Goal: Task Accomplishment & Management: Use online tool/utility

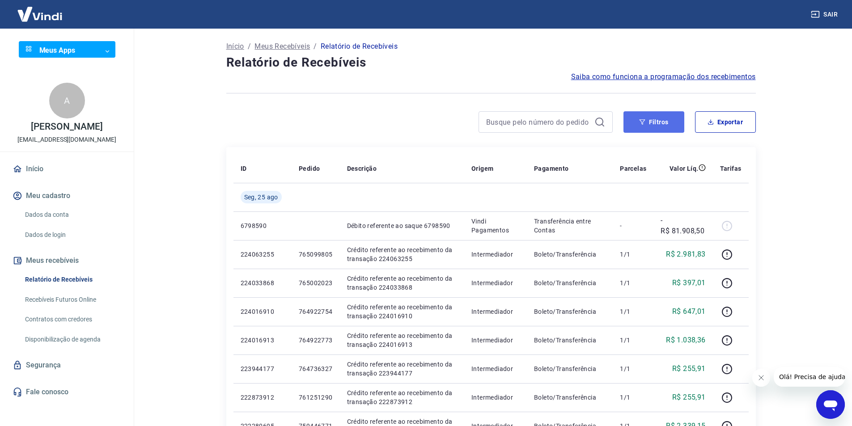
click at [658, 124] on button "Filtros" at bounding box center [654, 121] width 61 height 21
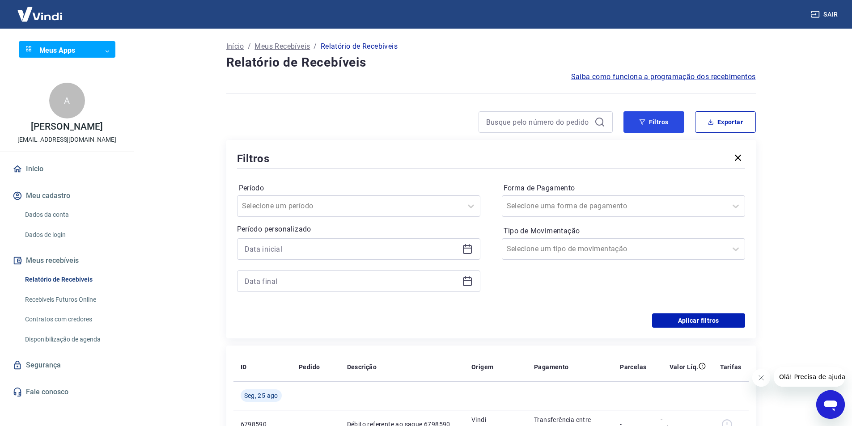
scroll to position [89, 0]
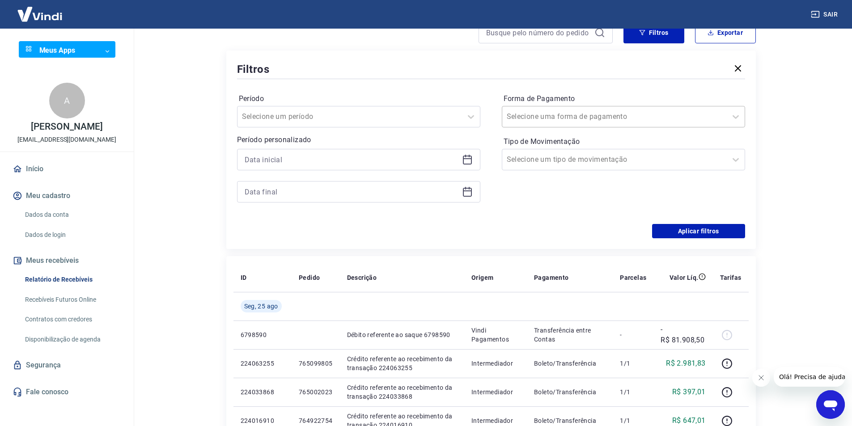
click at [545, 116] on input "Forma de Pagamento" at bounding box center [552, 116] width 90 height 11
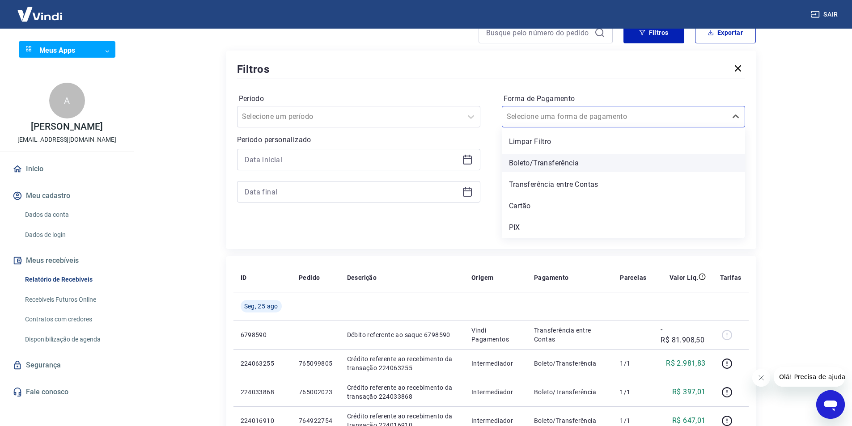
click at [525, 168] on div "Boleto/Transferência" at bounding box center [623, 163] width 243 height 18
click at [467, 163] on icon at bounding box center [467, 159] width 11 height 11
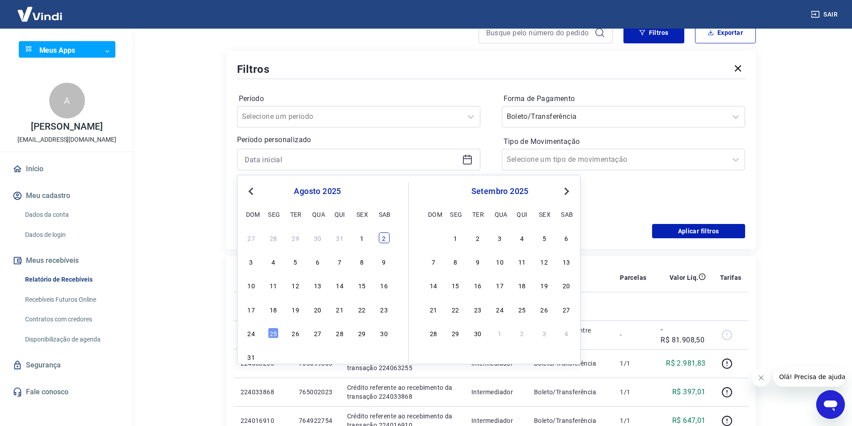
click at [387, 239] on div "2" at bounding box center [384, 238] width 11 height 11
type input "[DATE]"
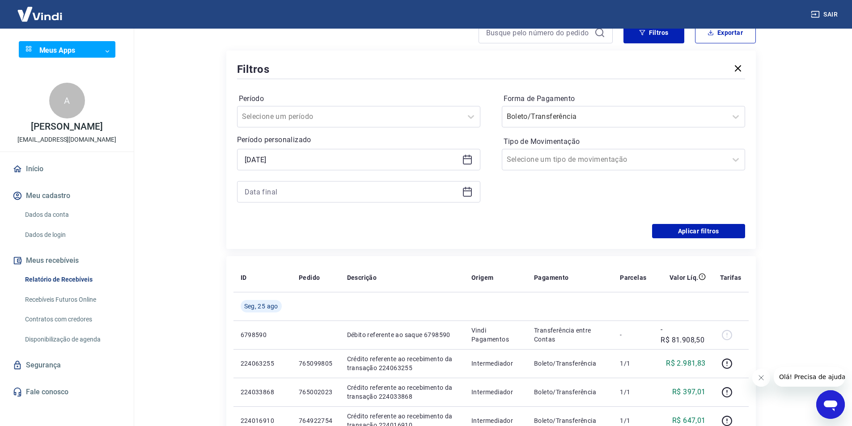
click at [463, 192] on icon at bounding box center [467, 192] width 9 height 9
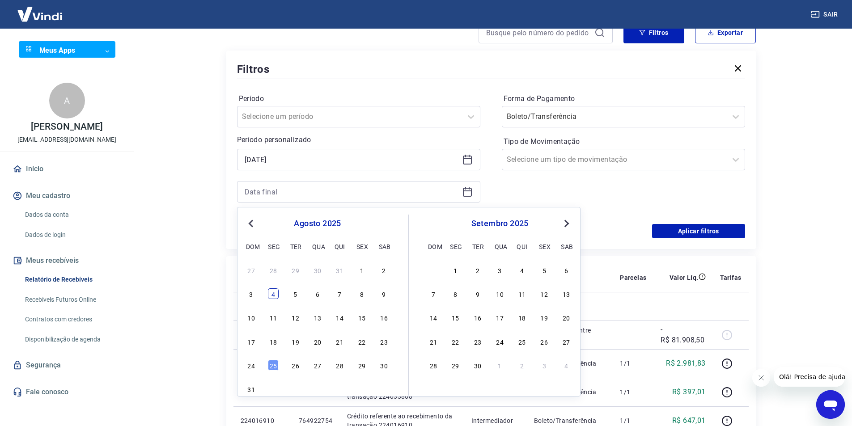
click at [271, 298] on div "4" at bounding box center [273, 294] width 11 height 11
type input "[DATE]"
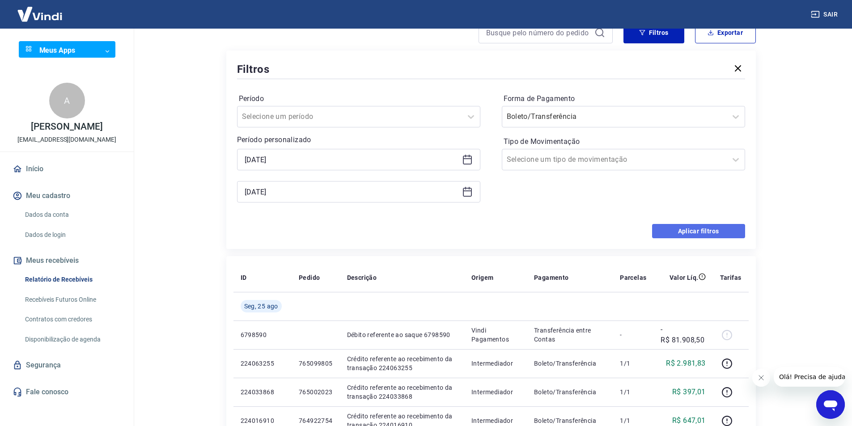
click at [726, 231] on button "Aplicar filtros" at bounding box center [698, 231] width 93 height 14
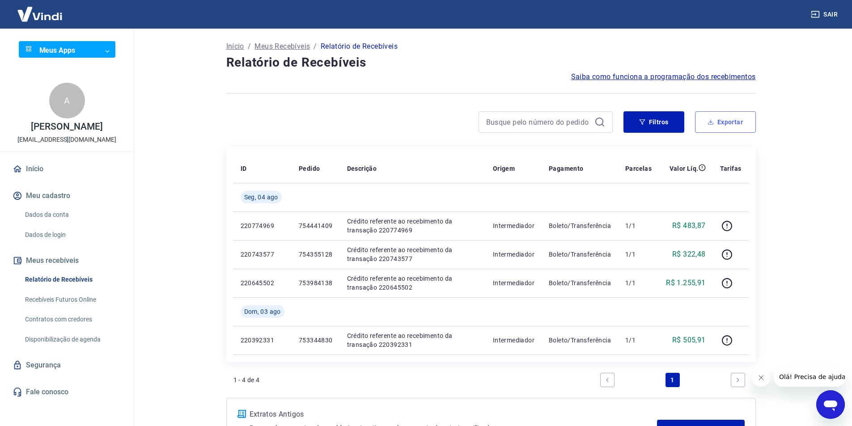
click at [728, 125] on button "Exportar" at bounding box center [725, 121] width 61 height 21
type input "[DATE]"
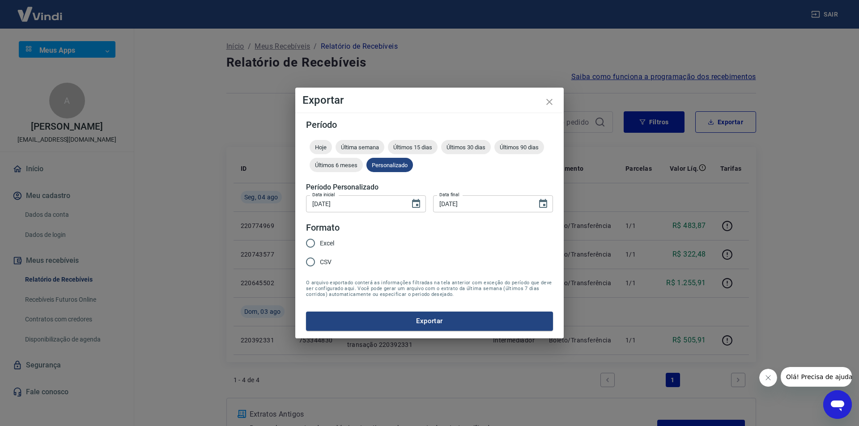
click at [321, 246] on span "Excel" at bounding box center [327, 243] width 14 height 9
click at [320, 246] on input "Excel" at bounding box center [310, 243] width 19 height 19
radio input "true"
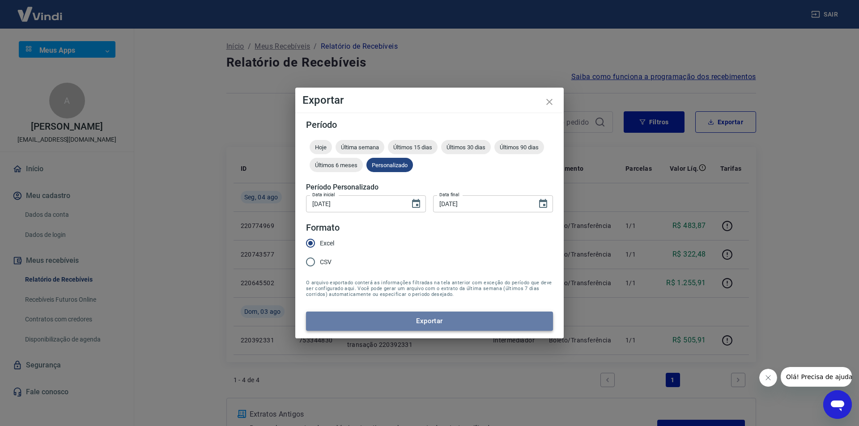
click at [373, 315] on button "Exportar" at bounding box center [429, 321] width 247 height 19
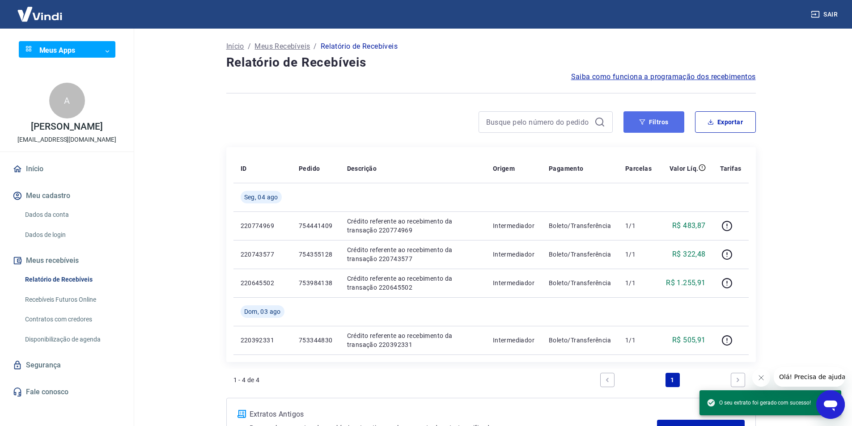
click at [669, 127] on button "Filtros" at bounding box center [654, 121] width 61 height 21
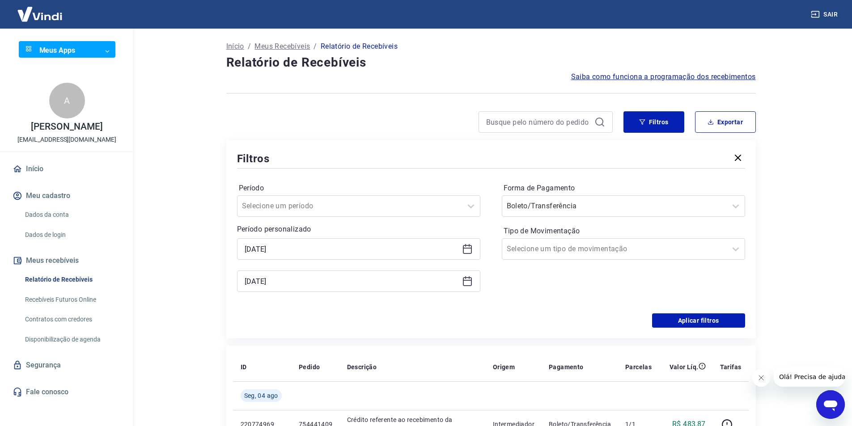
click at [466, 247] on icon at bounding box center [467, 249] width 11 height 11
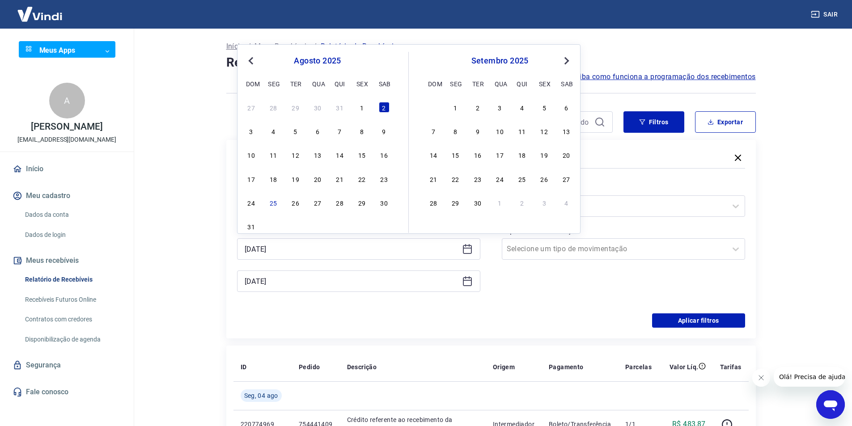
drag, startPoint x: 342, startPoint y: 132, endPoint x: 370, endPoint y: 166, distance: 44.5
click at [341, 132] on div "7" at bounding box center [340, 131] width 11 height 11
type input "[DATE]"
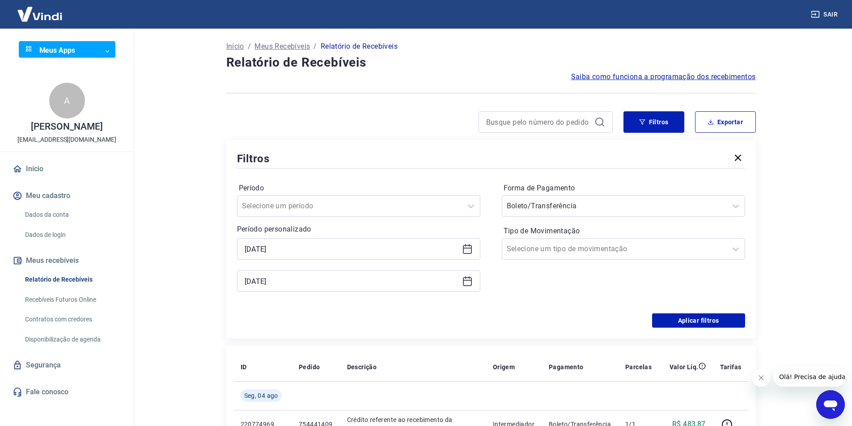
click at [466, 282] on icon at bounding box center [467, 281] width 11 height 11
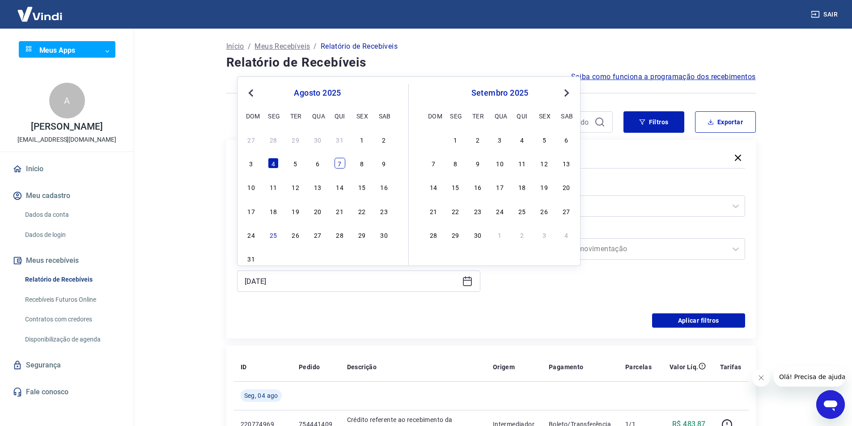
click at [341, 164] on div "7" at bounding box center [340, 163] width 11 height 11
type input "[DATE]"
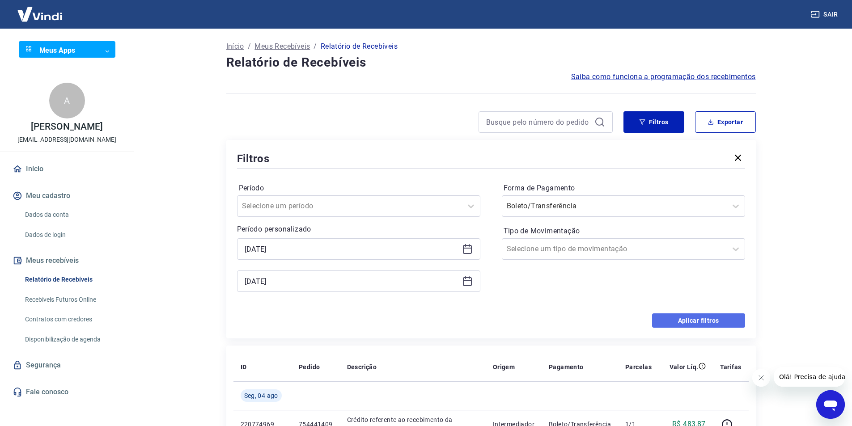
click at [689, 320] on button "Aplicar filtros" at bounding box center [698, 321] width 93 height 14
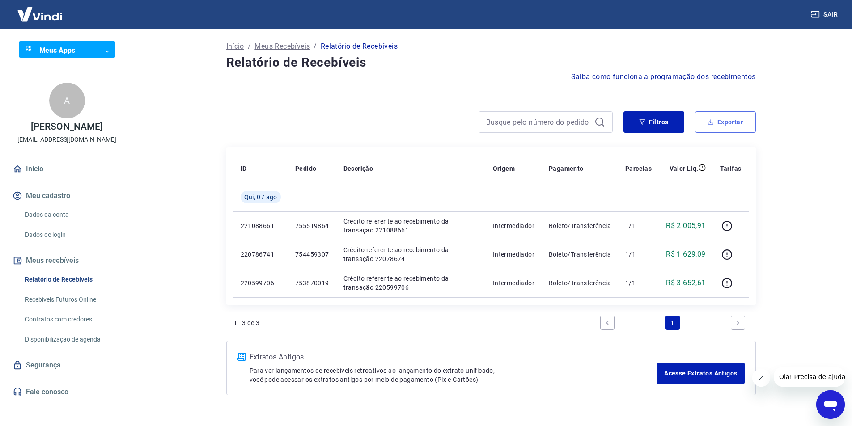
click at [721, 123] on button "Exportar" at bounding box center [725, 121] width 61 height 21
type input "[DATE]"
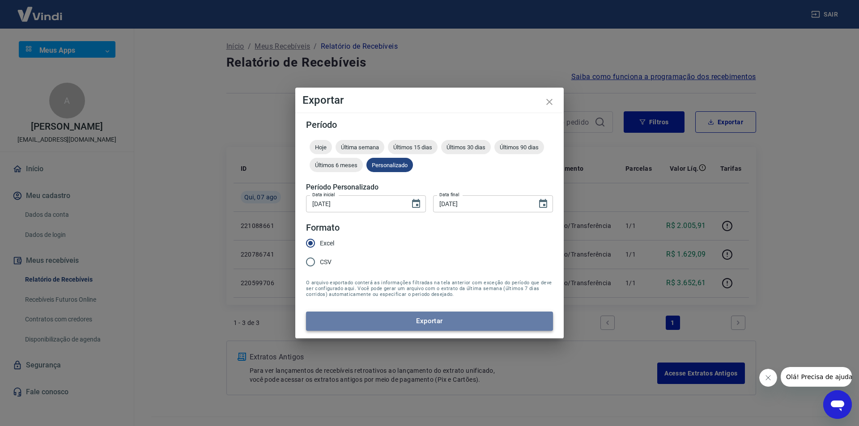
click at [377, 319] on button "Exportar" at bounding box center [429, 321] width 247 height 19
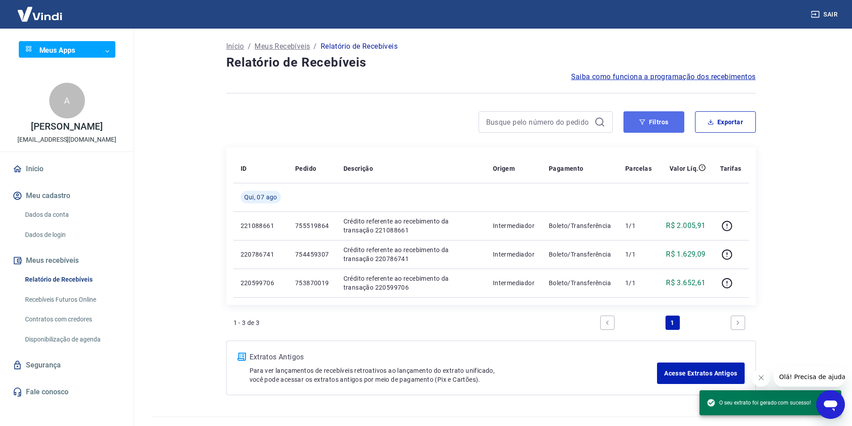
click at [651, 121] on button "Filtros" at bounding box center [654, 121] width 61 height 21
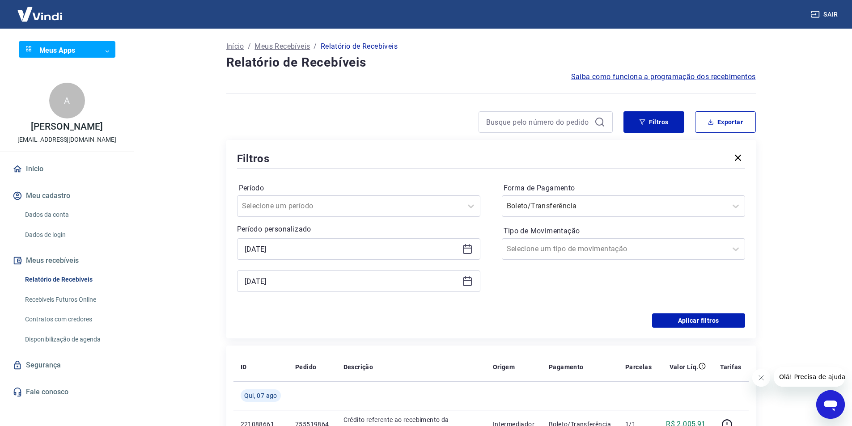
click at [462, 249] on icon at bounding box center [467, 249] width 11 height 11
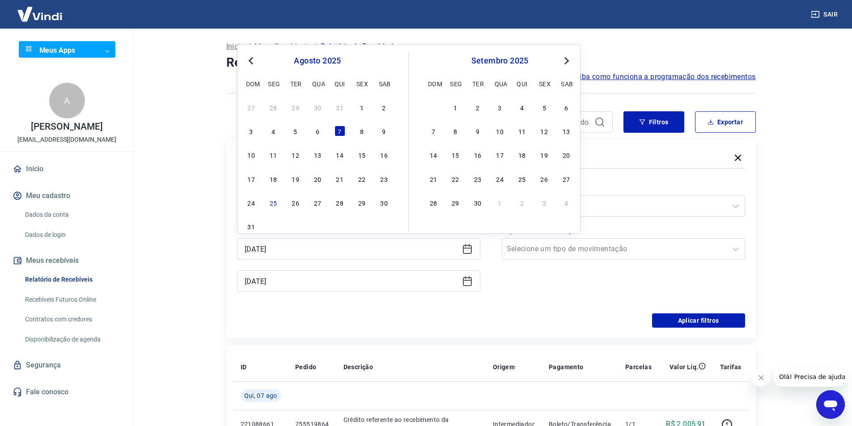
click at [353, 139] on div "27 28 29 30 31 1 2 3 4 5 6 7 8 9 10 11 12 13 14 15 16 17 18 19 20 21 22 23 24 2…" at bounding box center [318, 167] width 146 height 132
click at [362, 135] on div "8" at bounding box center [362, 131] width 11 height 11
type input "[DATE]"
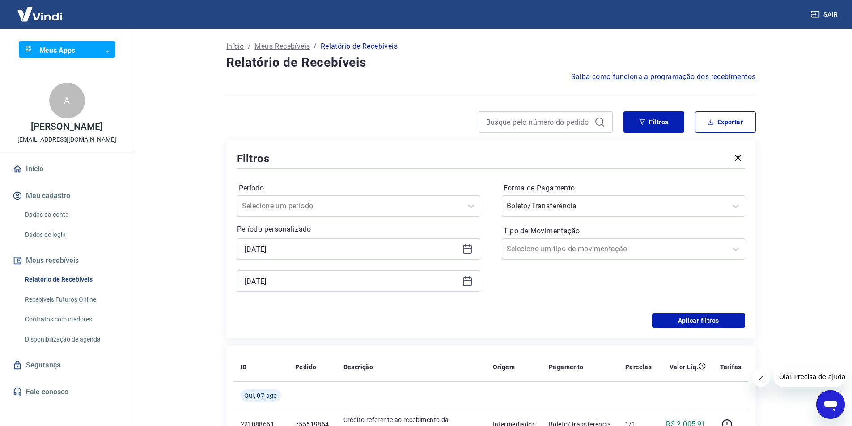
click at [465, 285] on icon at bounding box center [467, 281] width 9 height 9
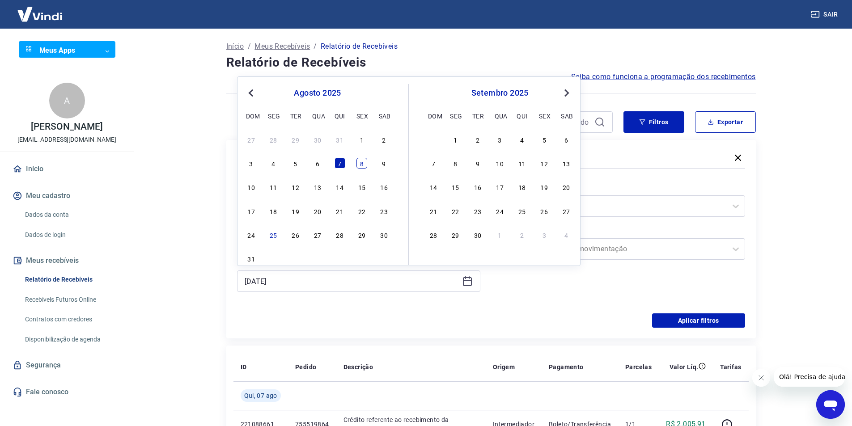
click at [367, 162] on div "8" at bounding box center [362, 163] width 11 height 11
type input "[DATE]"
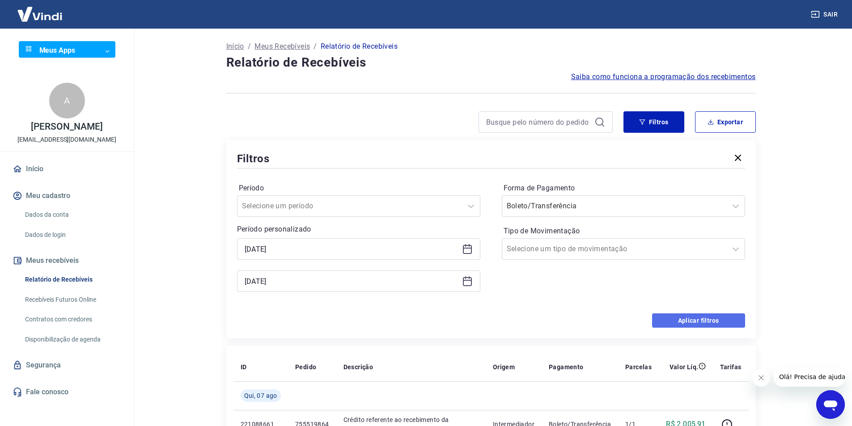
click at [686, 316] on button "Aplicar filtros" at bounding box center [698, 321] width 93 height 14
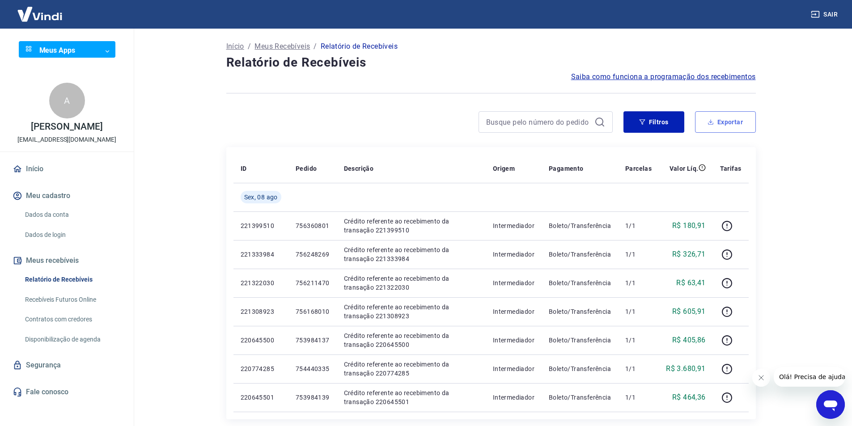
click at [719, 126] on button "Exportar" at bounding box center [725, 121] width 61 height 21
type input "[DATE]"
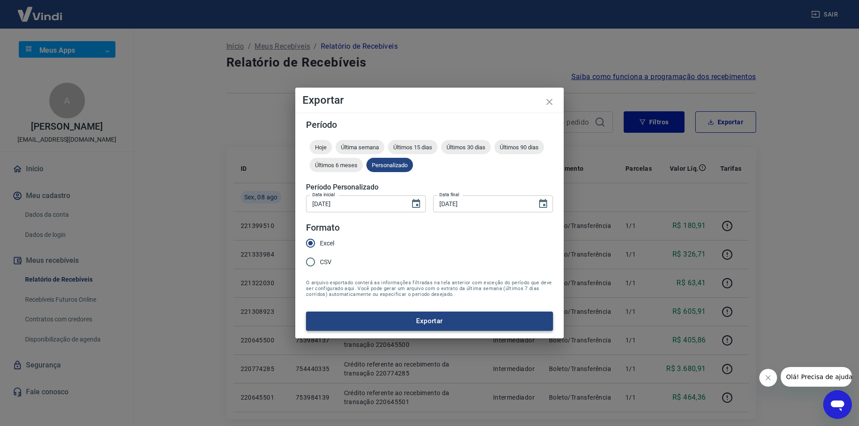
click at [375, 315] on button "Exportar" at bounding box center [429, 321] width 247 height 19
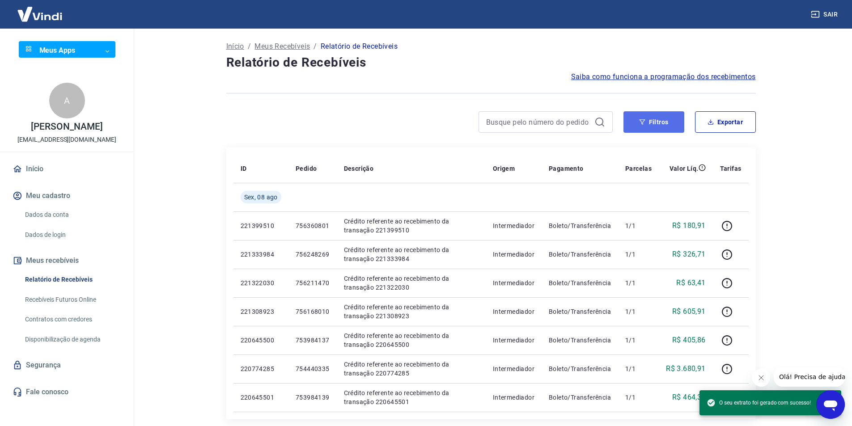
click at [645, 121] on icon "button" at bounding box center [642, 122] width 6 height 6
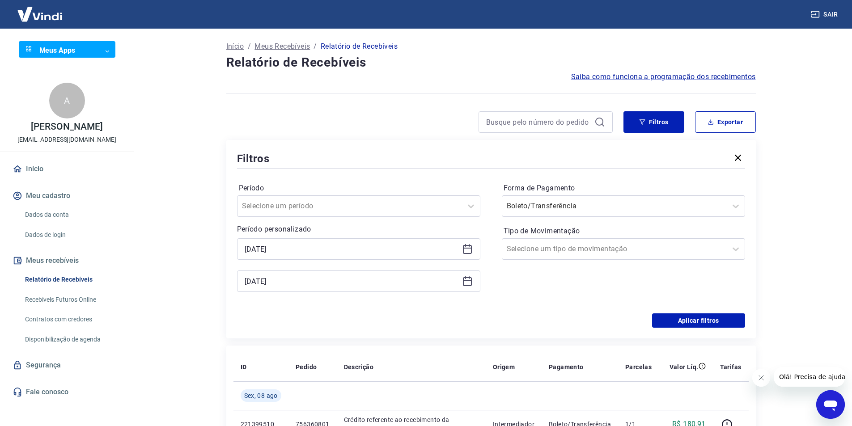
click at [464, 249] on icon at bounding box center [467, 249] width 11 height 11
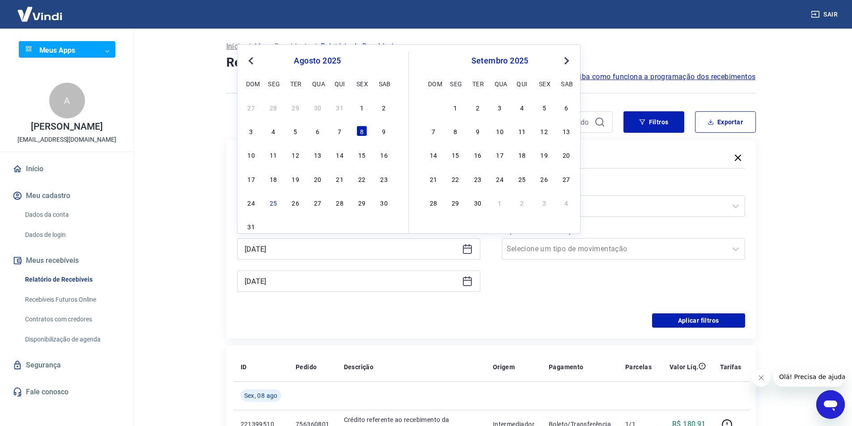
click at [376, 136] on div "3 4 5 6 7 8 9" at bounding box center [318, 131] width 146 height 13
click at [385, 132] on div "9" at bounding box center [384, 131] width 11 height 11
type input "[DATE]"
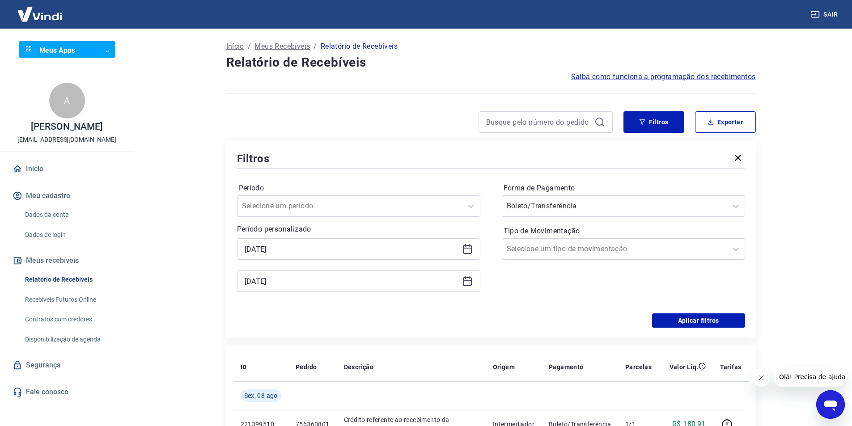
click at [467, 283] on icon at bounding box center [467, 281] width 11 height 11
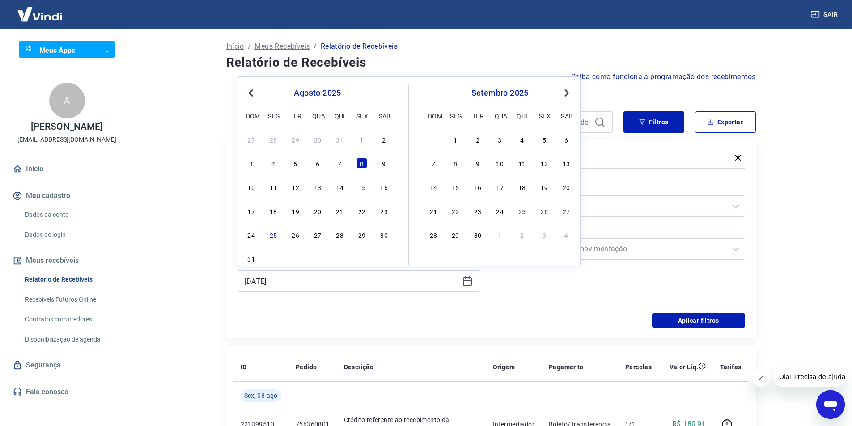
click at [271, 189] on div "11" at bounding box center [273, 187] width 11 height 11
type input "[DATE]"
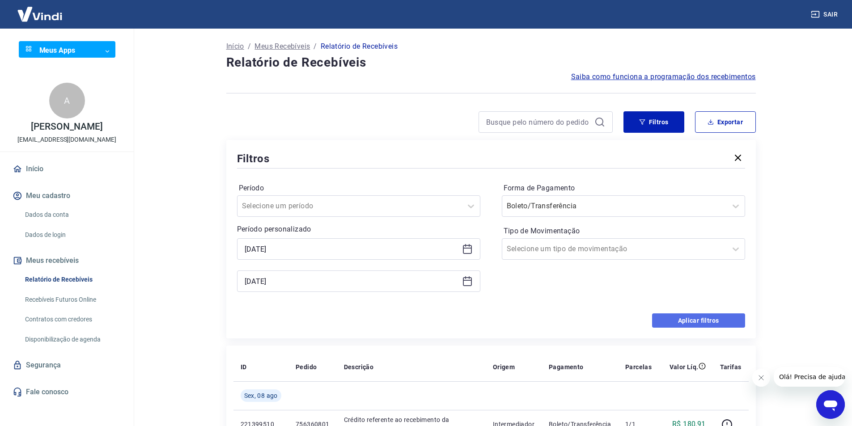
click at [703, 315] on button "Aplicar filtros" at bounding box center [698, 321] width 93 height 14
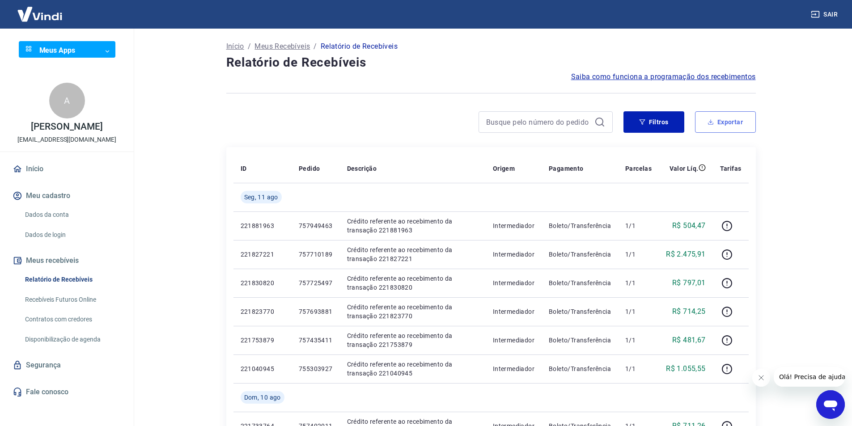
click at [719, 121] on button "Exportar" at bounding box center [725, 121] width 61 height 21
type input "[DATE]"
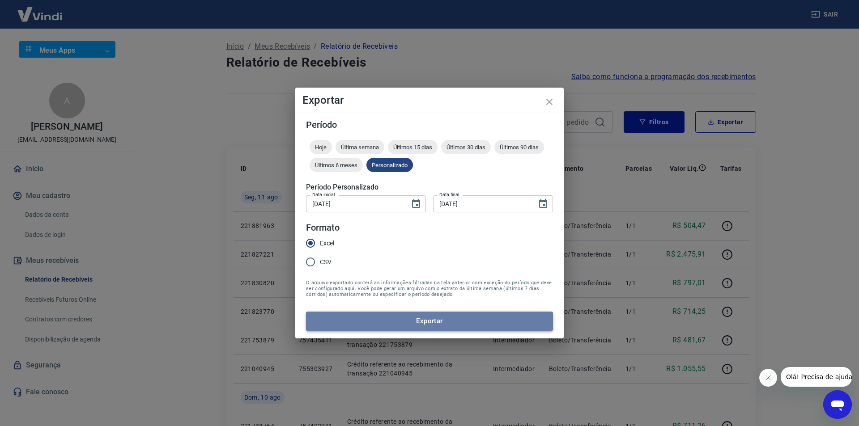
click at [391, 319] on button "Exportar" at bounding box center [429, 321] width 247 height 19
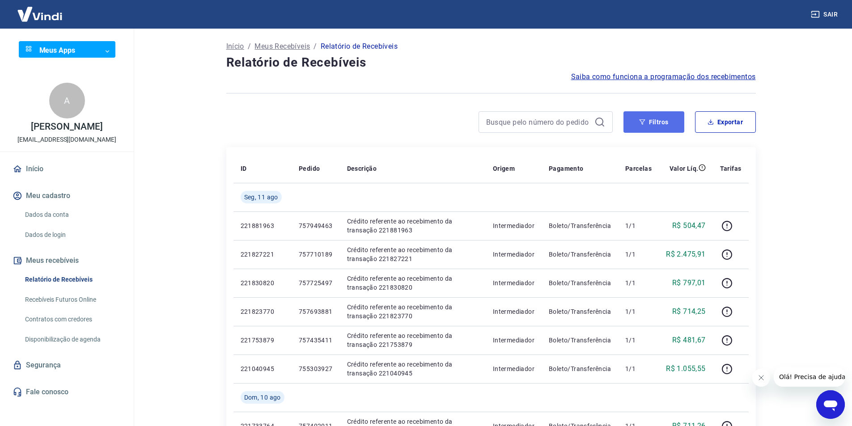
click at [648, 119] on button "Filtros" at bounding box center [654, 121] width 61 height 21
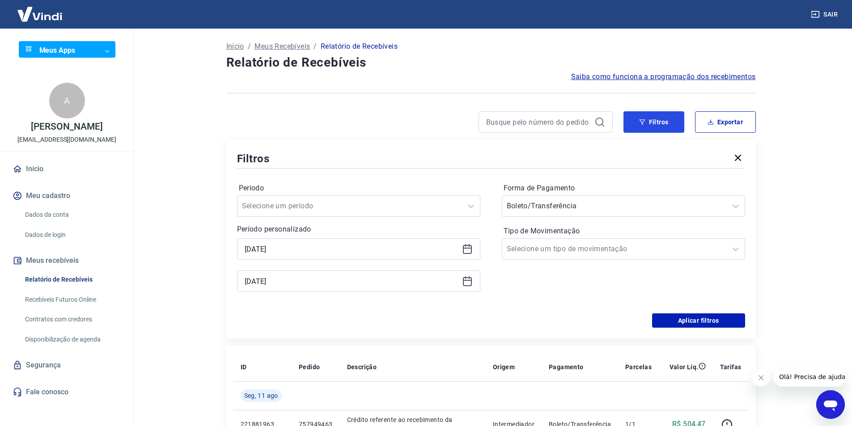
scroll to position [45, 0]
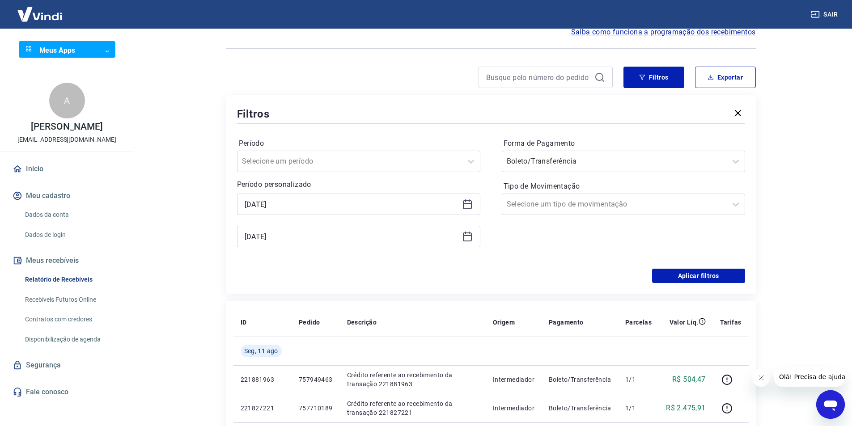
click at [465, 208] on icon at bounding box center [467, 204] width 11 height 11
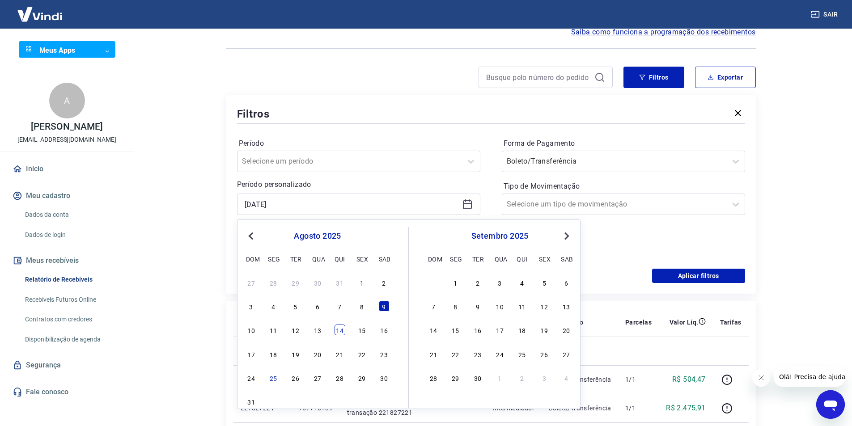
click at [340, 332] on div "14" at bounding box center [340, 330] width 11 height 11
type input "[DATE]"
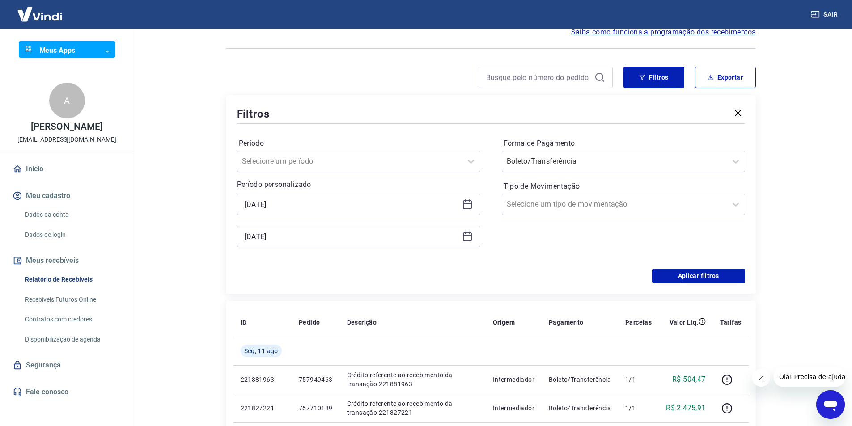
click at [470, 233] on icon at bounding box center [467, 237] width 9 height 9
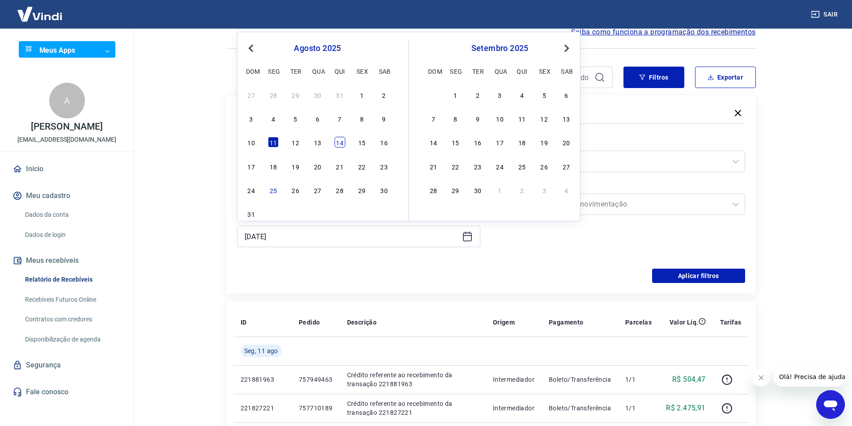
click at [338, 141] on div "14" at bounding box center [340, 142] width 11 height 11
type input "[DATE]"
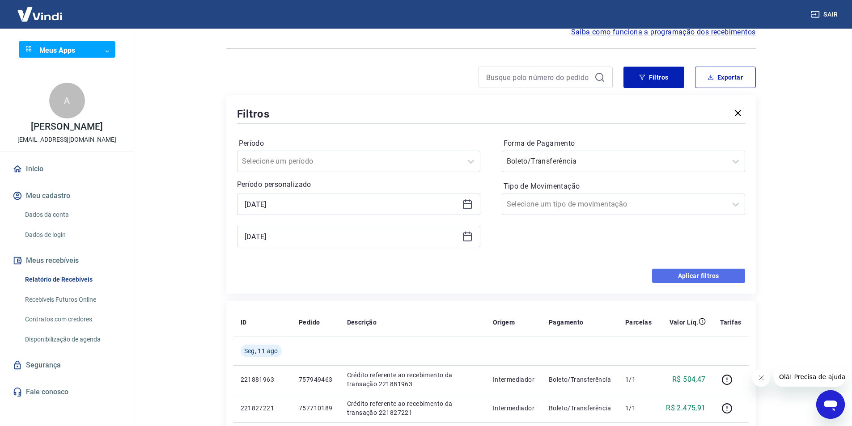
click at [670, 276] on button "Aplicar filtros" at bounding box center [698, 276] width 93 height 14
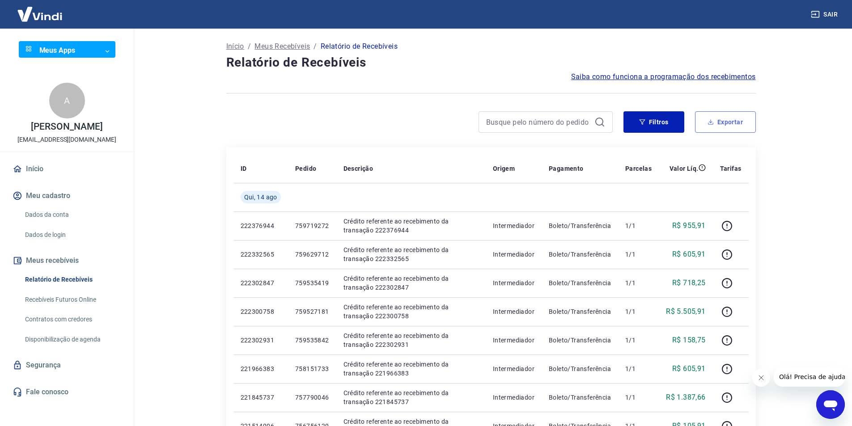
click at [702, 123] on button "Exportar" at bounding box center [725, 121] width 61 height 21
type input "[DATE]"
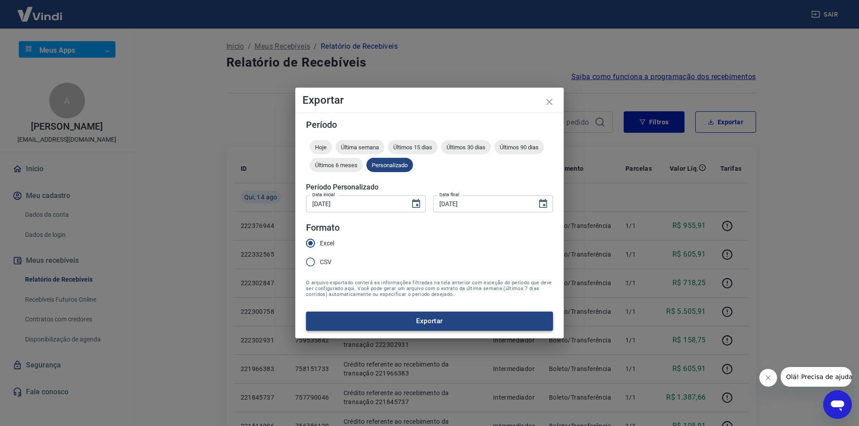
click at [416, 327] on button "Exportar" at bounding box center [429, 321] width 247 height 19
